Goal: Navigation & Orientation: Find specific page/section

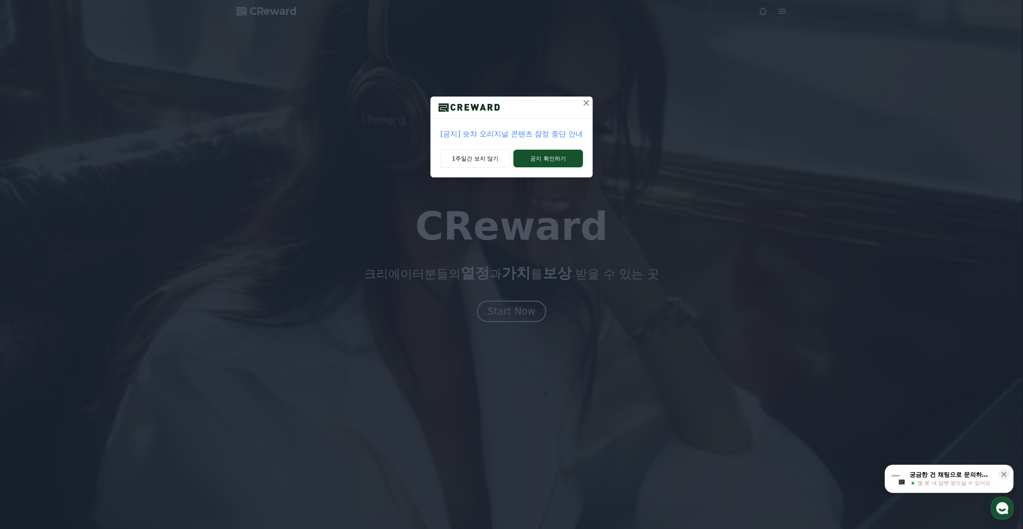
click at [491, 136] on p "[공지] 숏챠 오리지널 콘텐츠 잠정 중단 안내" at bounding box center [511, 133] width 142 height 11
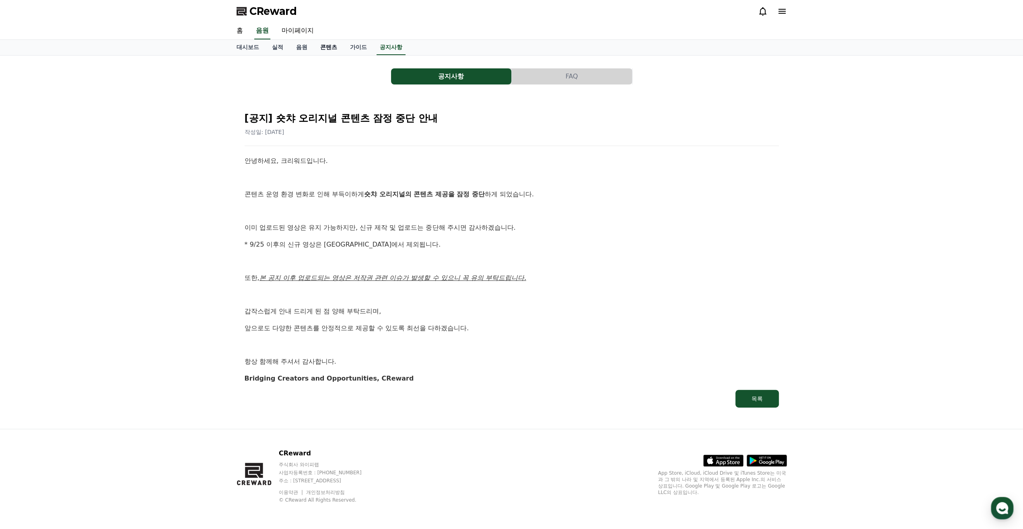
click at [329, 46] on link "콘텐츠" at bounding box center [329, 47] width 30 height 15
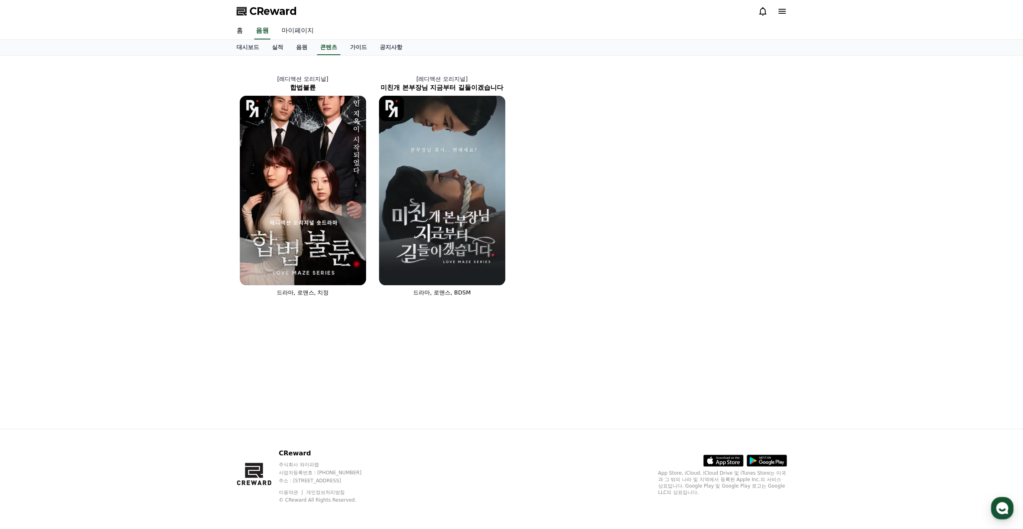
click at [296, 36] on link "마이페이지" at bounding box center [297, 31] width 45 height 17
select select "**********"
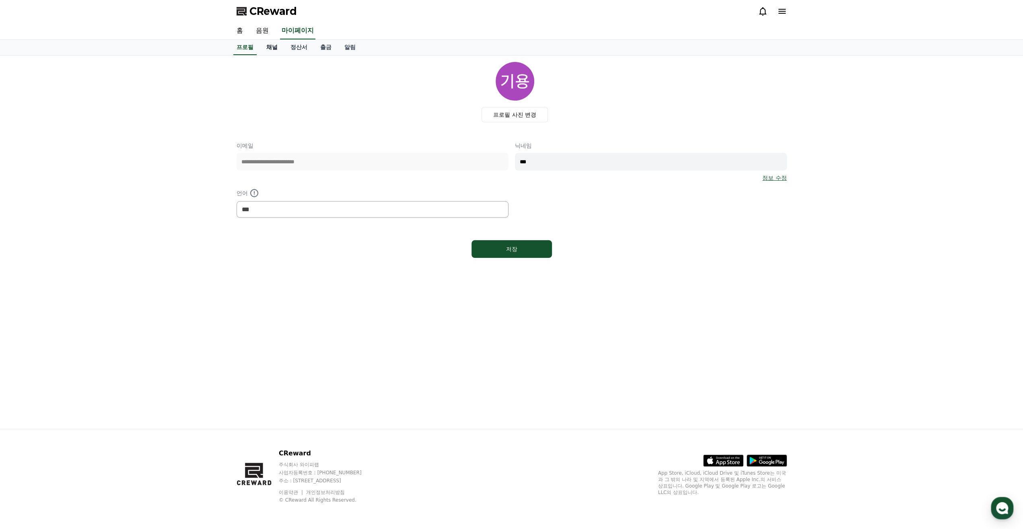
click at [277, 44] on link "채널" at bounding box center [272, 47] width 24 height 15
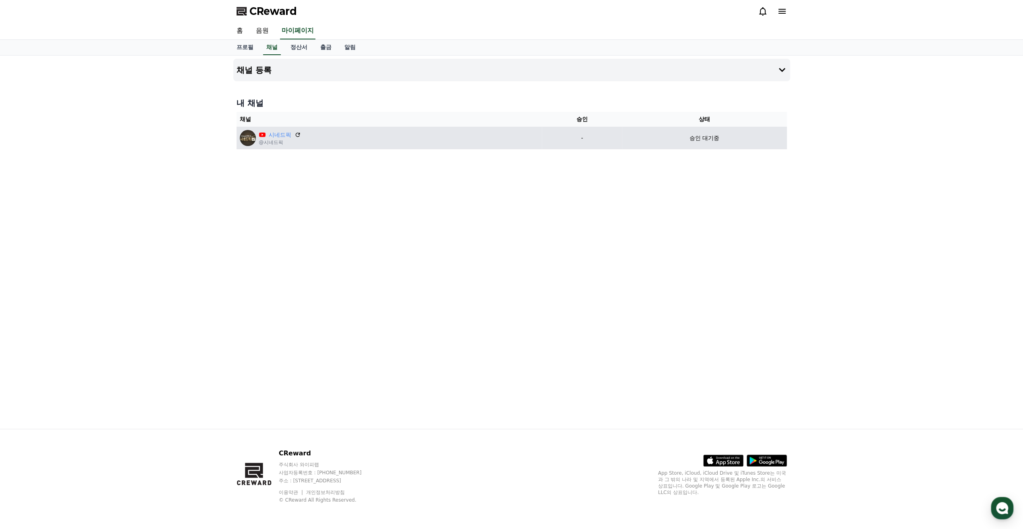
click at [320, 138] on div "시네드픽 @시네드픽" at bounding box center [389, 138] width 299 height 16
click at [271, 132] on link "시네드픽" at bounding box center [280, 135] width 23 height 8
